Goal: Find specific page/section: Find specific page/section

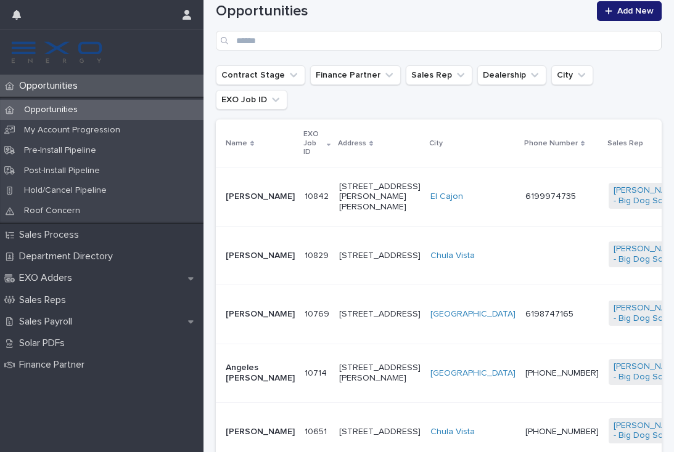
scroll to position [225, 0]
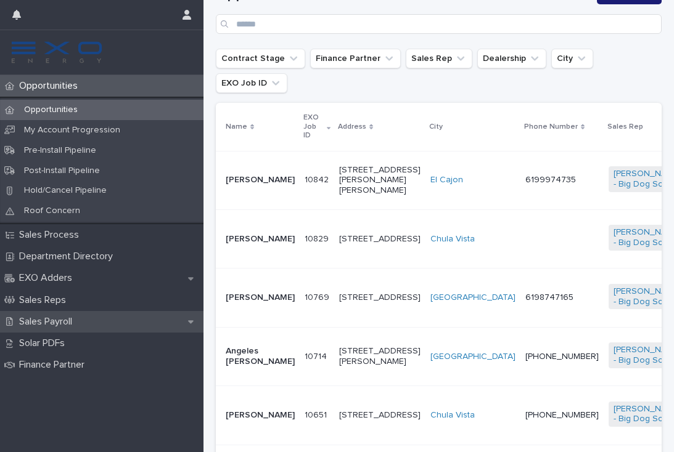
click at [55, 316] on p "Sales Payroll" at bounding box center [48, 322] width 68 height 12
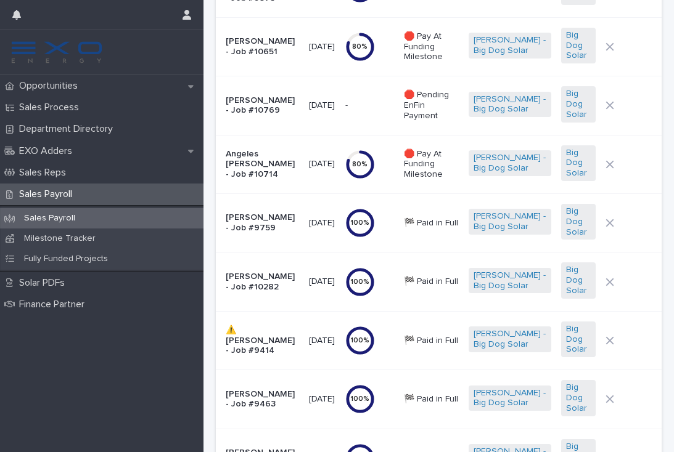
scroll to position [196, 0]
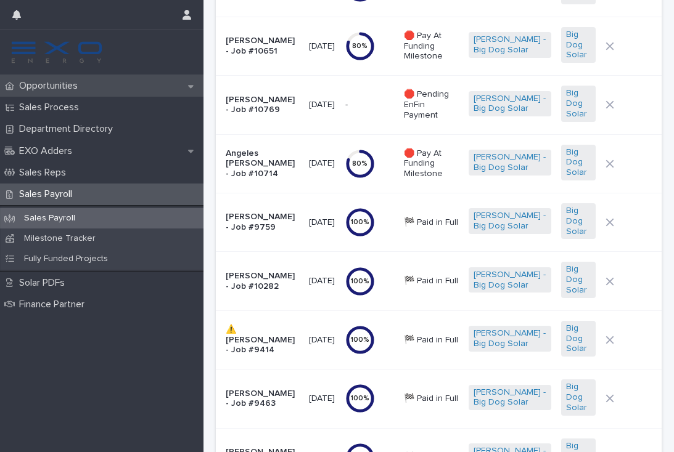
click at [78, 86] on p "Opportunities" at bounding box center [50, 86] width 73 height 12
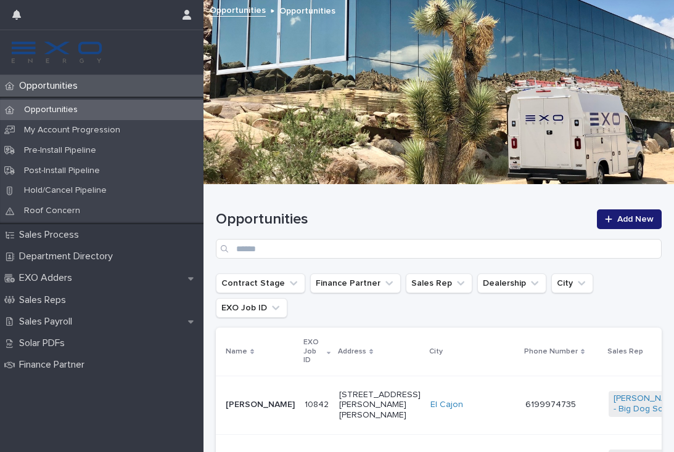
click at [520, 391] on td "6199974735" at bounding box center [561, 405] width 83 height 59
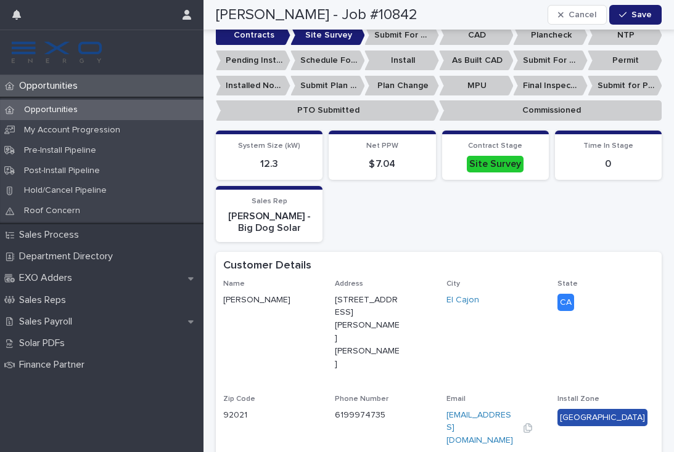
scroll to position [477, 0]
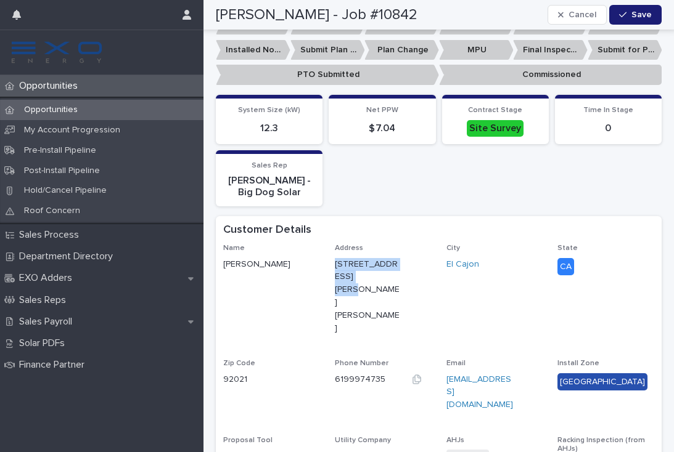
copy p "[STREET_ADDRESS][PERSON_NAME][PERSON_NAME]"
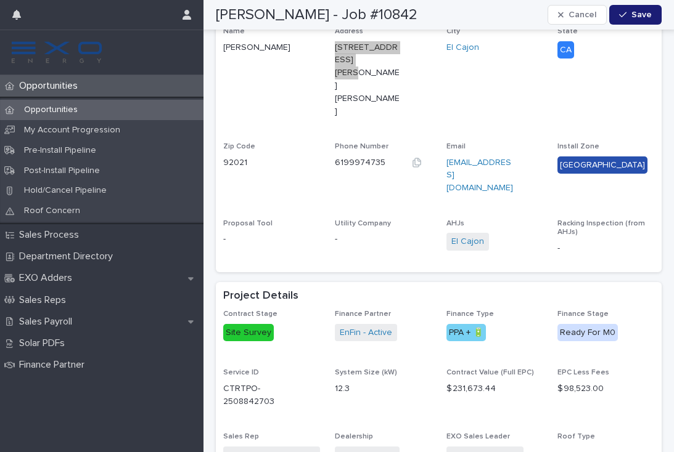
scroll to position [702, 0]
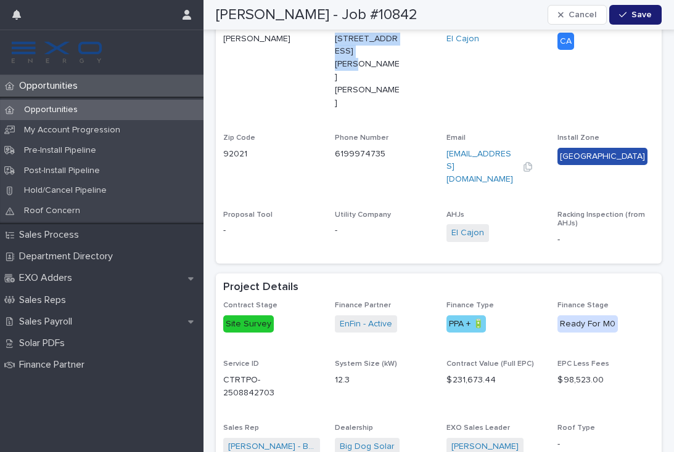
copy p "[STREET_ADDRESS][PERSON_NAME][PERSON_NAME]"
click at [70, 84] on p "Opportunities" at bounding box center [50, 86] width 73 height 12
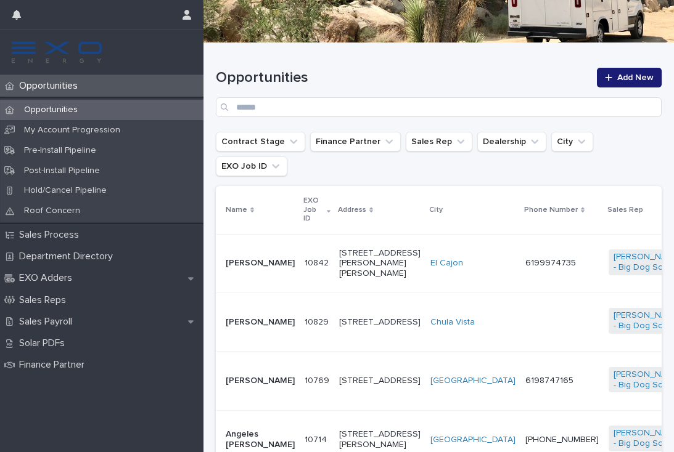
scroll to position [143, 0]
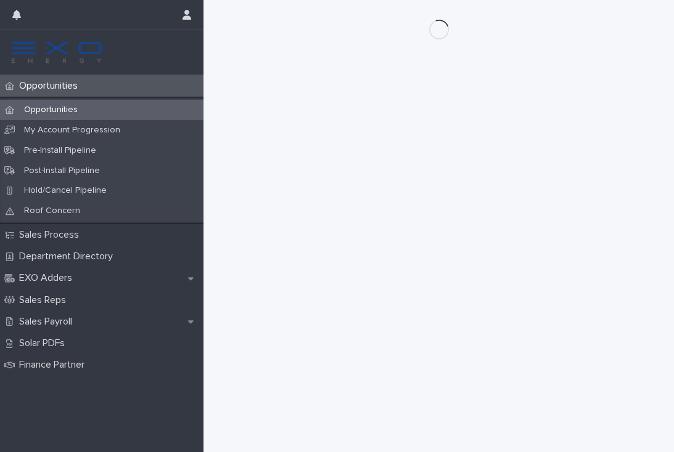
click at [88, 82] on div "Opportunities" at bounding box center [101, 86] width 203 height 22
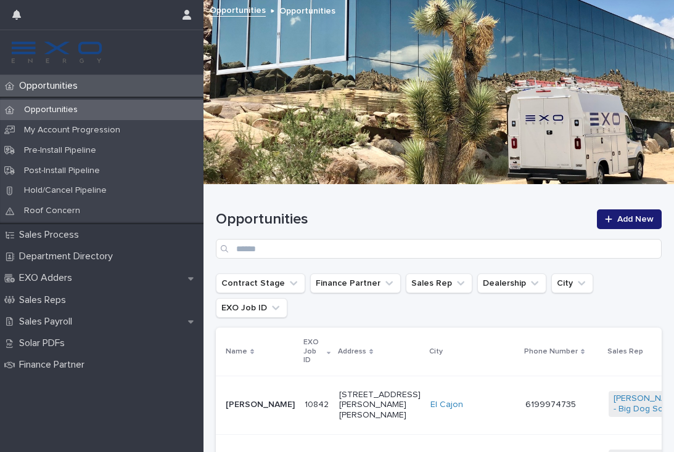
click at [272, 399] on td "[PERSON_NAME]" at bounding box center [258, 405] width 84 height 59
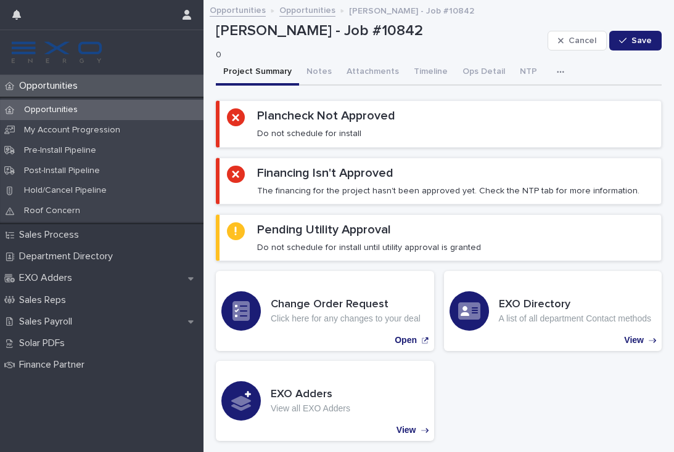
click at [57, 87] on p "Opportunities" at bounding box center [50, 86] width 73 height 12
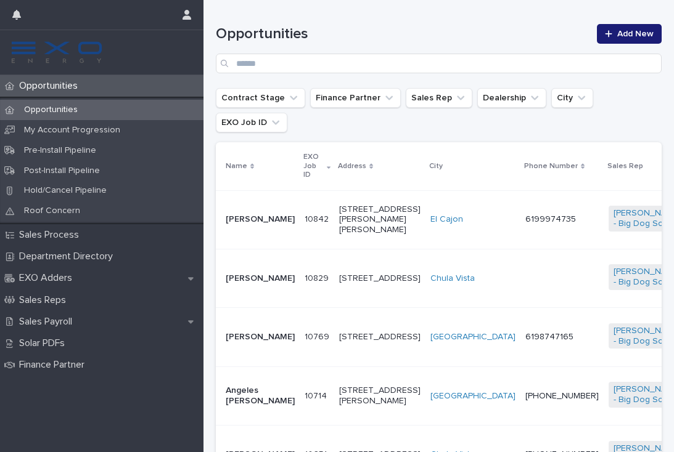
scroll to position [197, 0]
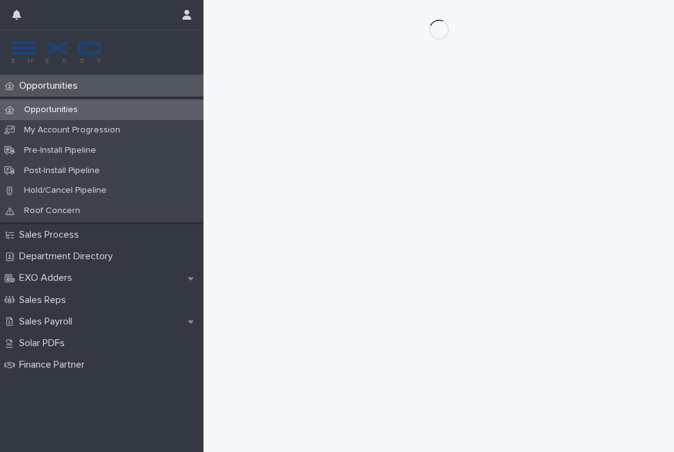
click at [57, 89] on p "Opportunities" at bounding box center [50, 86] width 73 height 12
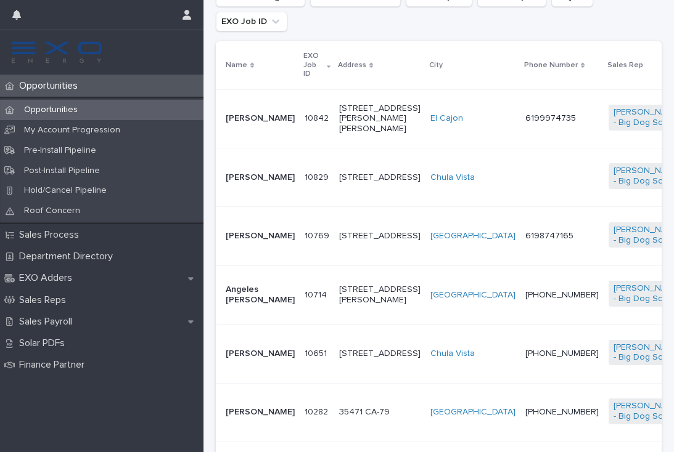
scroll to position [288, 0]
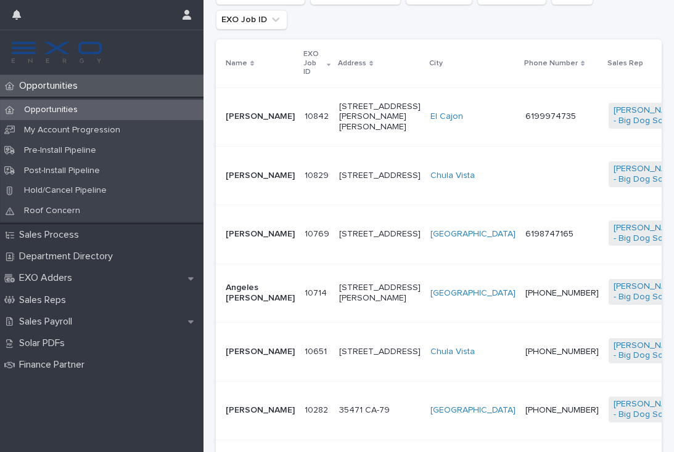
click at [257, 240] on td "[PERSON_NAME]" at bounding box center [258, 234] width 84 height 59
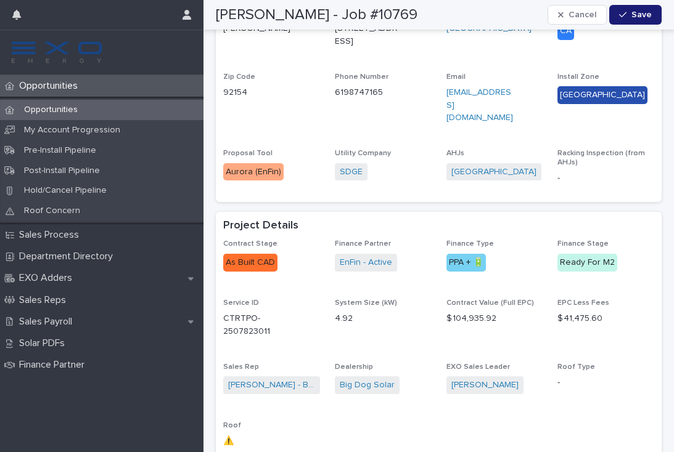
scroll to position [542, 0]
click at [52, 82] on p "Opportunities" at bounding box center [50, 86] width 73 height 12
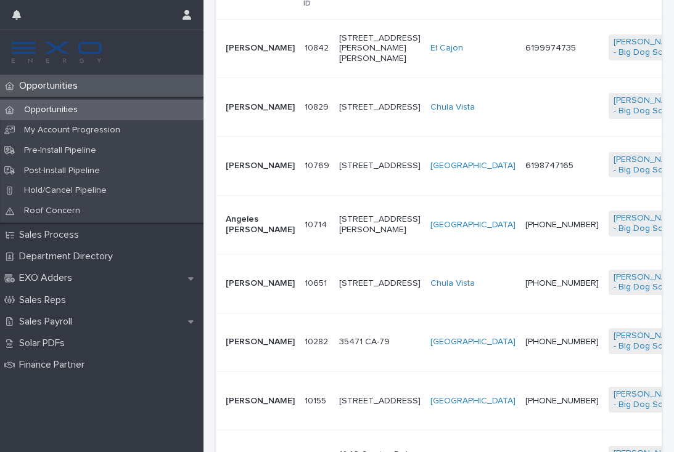
scroll to position [364, 0]
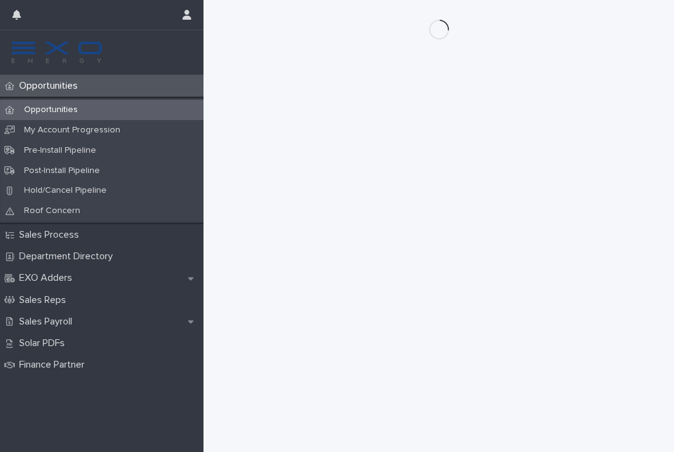
scroll to position [322, 0]
click at [47, 89] on p "Opportunities" at bounding box center [50, 86] width 73 height 12
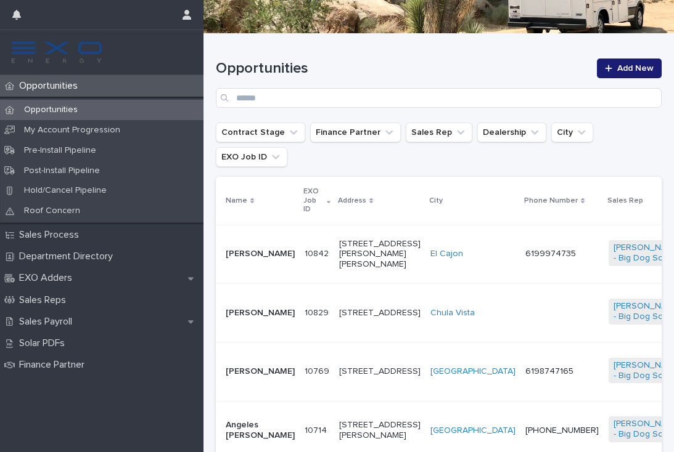
scroll to position [153, 0]
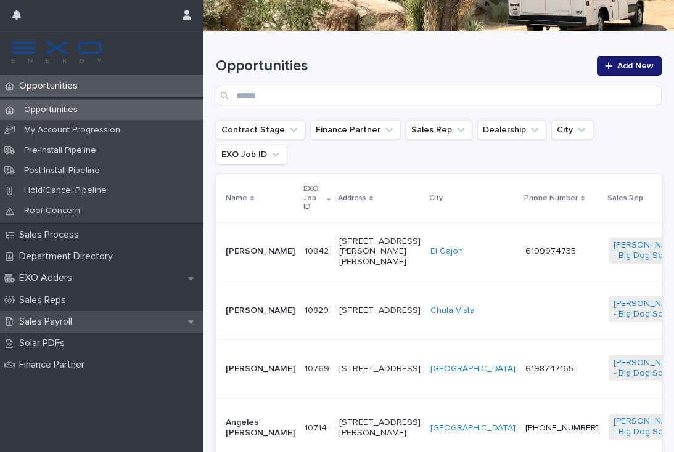
click at [40, 319] on p "Sales Payroll" at bounding box center [48, 322] width 68 height 12
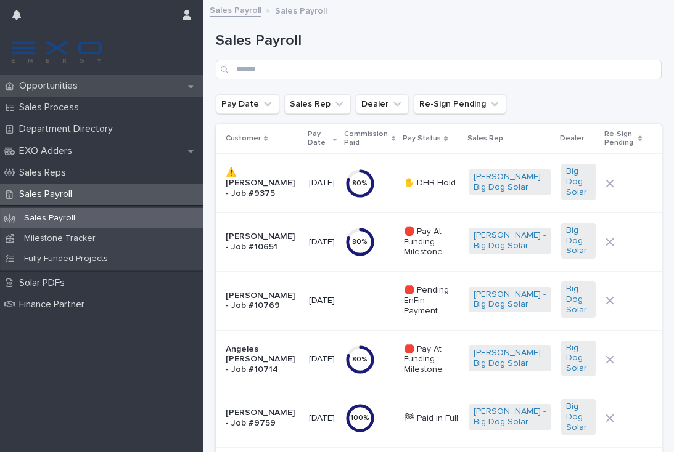
click at [26, 91] on p "Opportunities" at bounding box center [50, 86] width 73 height 12
